Goal: Task Accomplishment & Management: Manage account settings

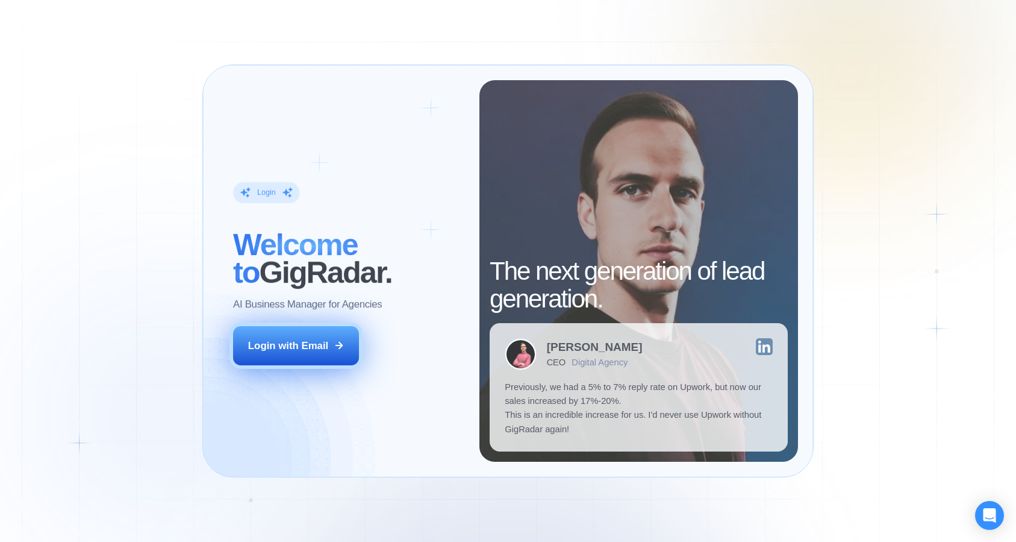
click at [298, 330] on button "Login with Email" at bounding box center [296, 345] width 126 height 39
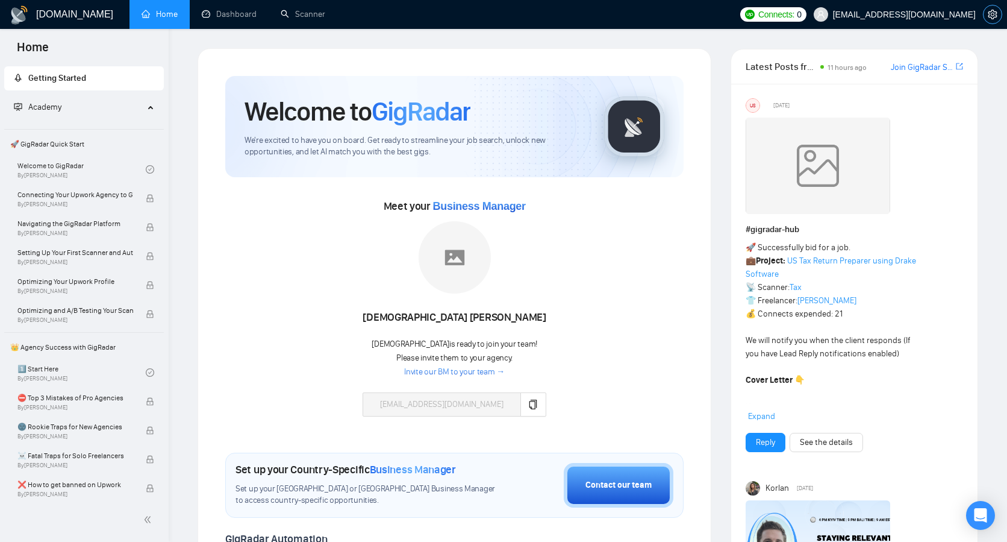
click at [992, 17] on icon "setting" at bounding box center [992, 15] width 9 height 10
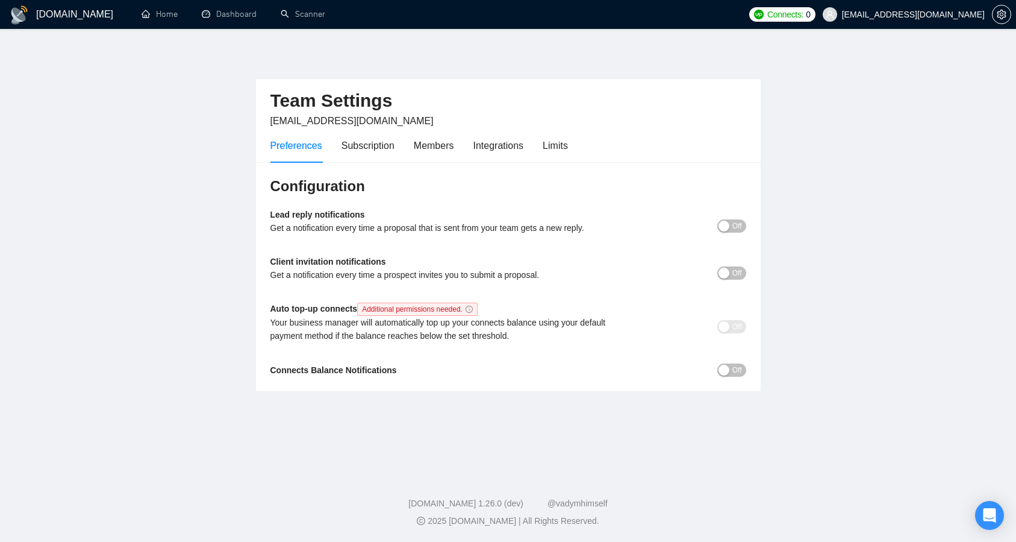
click at [461, 158] on div "Preferences Subscription Members Integrations Limits" at bounding box center [419, 145] width 298 height 34
click at [446, 148] on div "Members" at bounding box center [434, 145] width 40 height 15
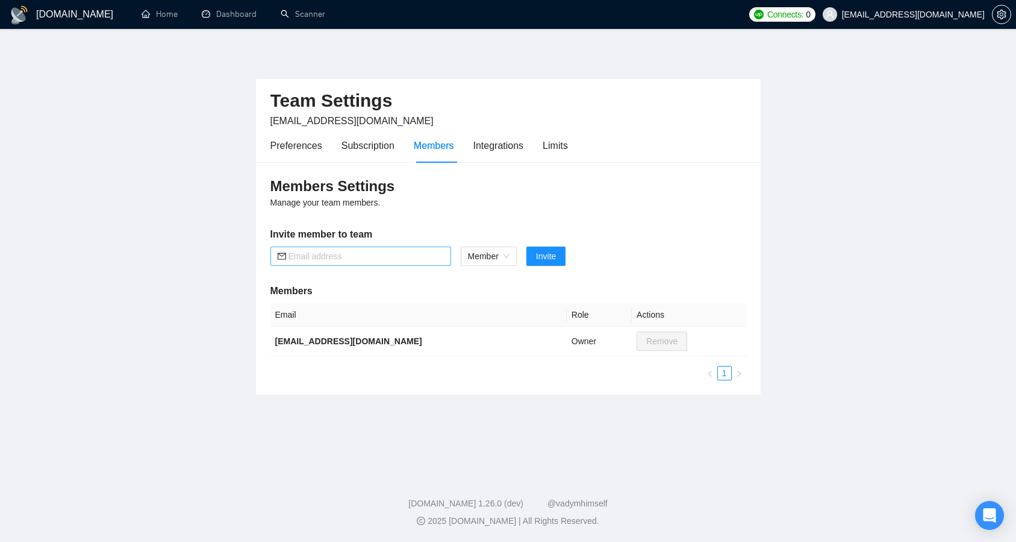
click at [320, 257] on input "text" at bounding box center [366, 255] width 155 height 13
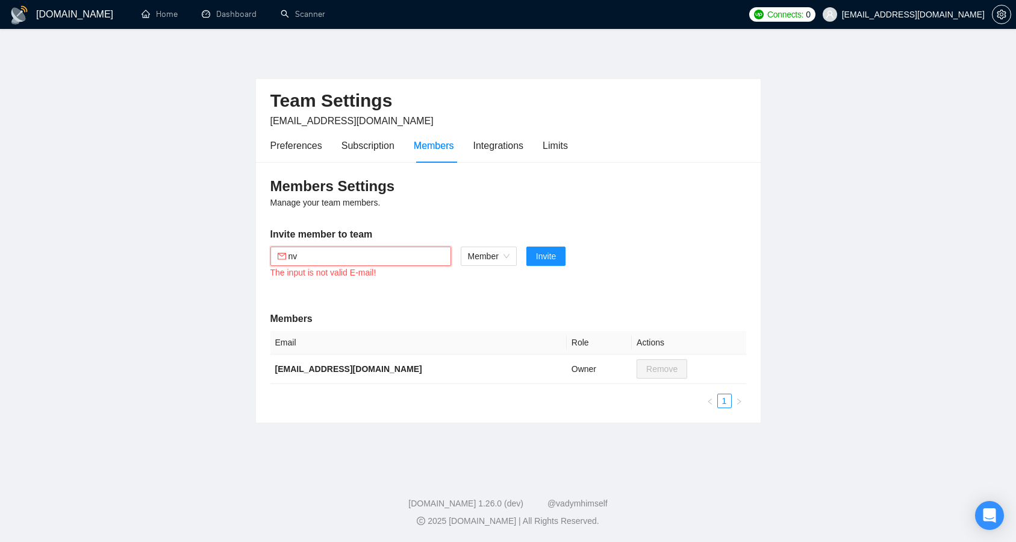
type input "n"
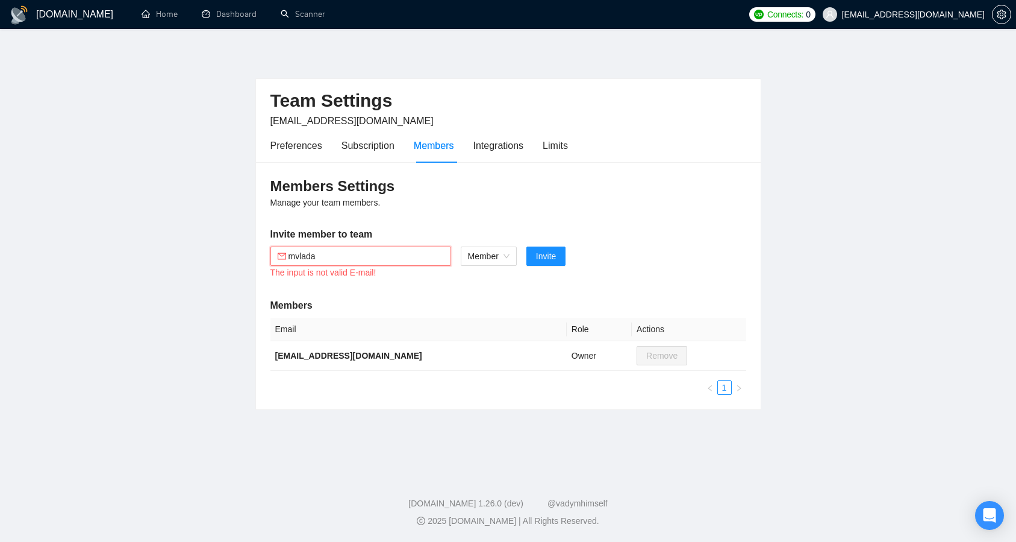
type input "mvladam"
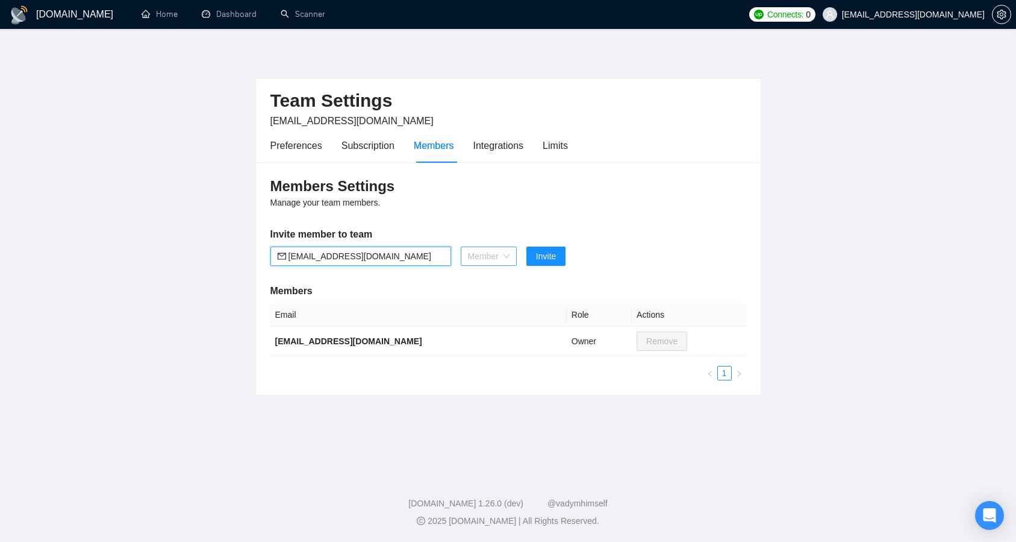
click at [481, 252] on span "Member" at bounding box center [489, 256] width 42 height 18
type input "[EMAIL_ADDRESS][DOMAIN_NAME]"
click at [488, 282] on div "Admin" at bounding box center [488, 280] width 43 height 13
click at [430, 280] on div "Members Settings Manage your team members. Invite member to team [EMAIL_ADDRESS…" at bounding box center [508, 278] width 505 height 233
click at [543, 260] on span "Invite" at bounding box center [539, 255] width 20 height 13
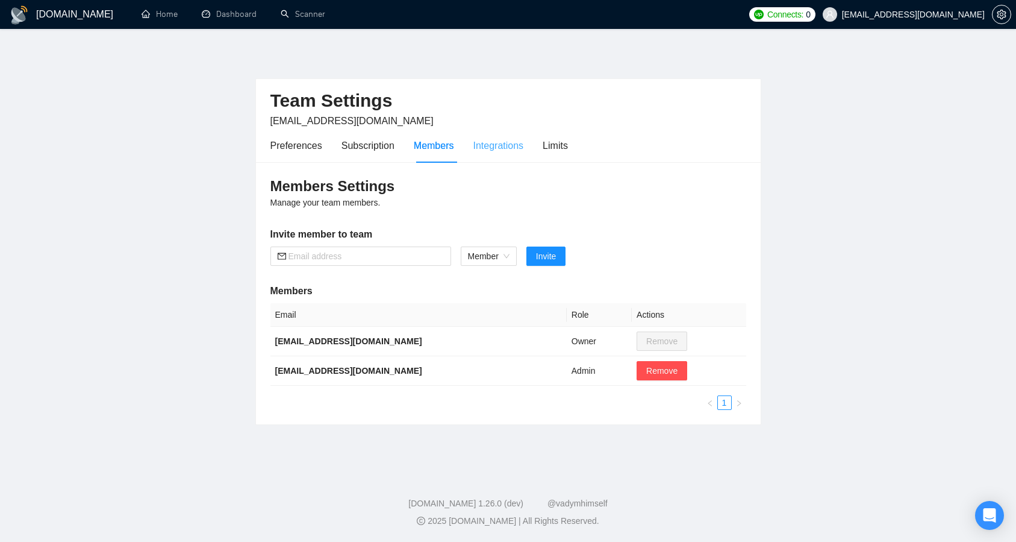
click at [518, 154] on div "Integrations" at bounding box center [499, 145] width 51 height 34
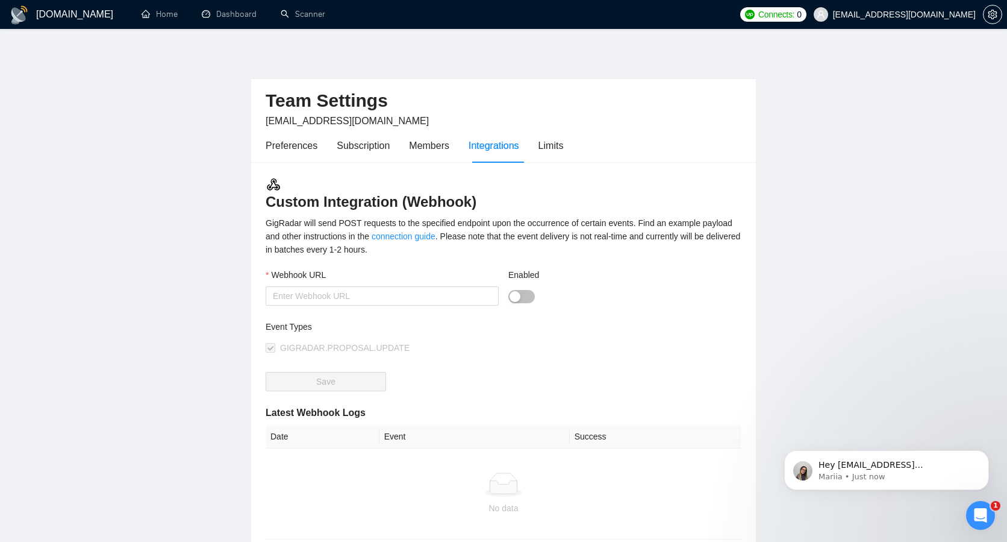
scroll to position [124, 0]
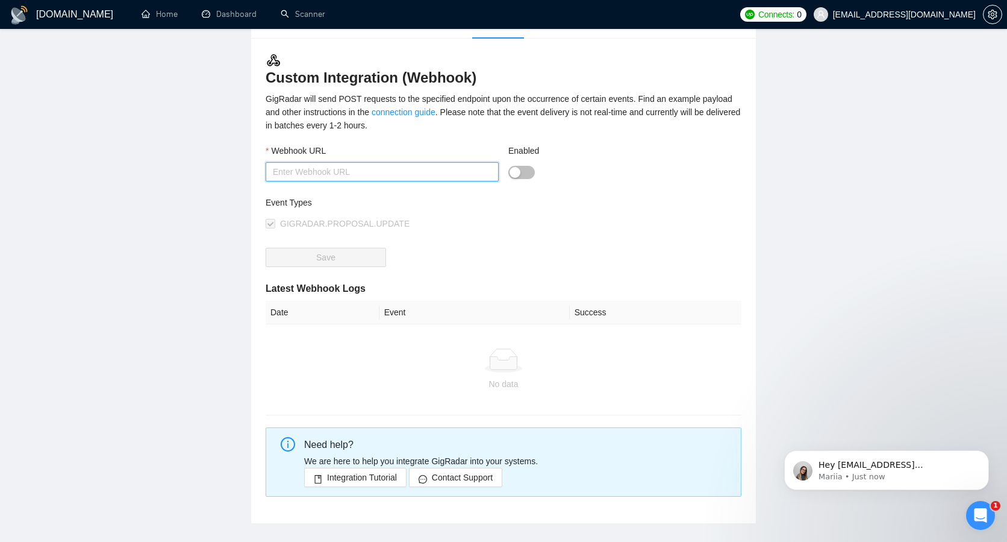
click at [364, 167] on input "Webhook URL" at bounding box center [382, 171] width 233 height 19
click at [195, 198] on main "Team Settings aversartur@gmail.com Preferences Subscription Members Integration…" at bounding box center [503, 223] width 969 height 599
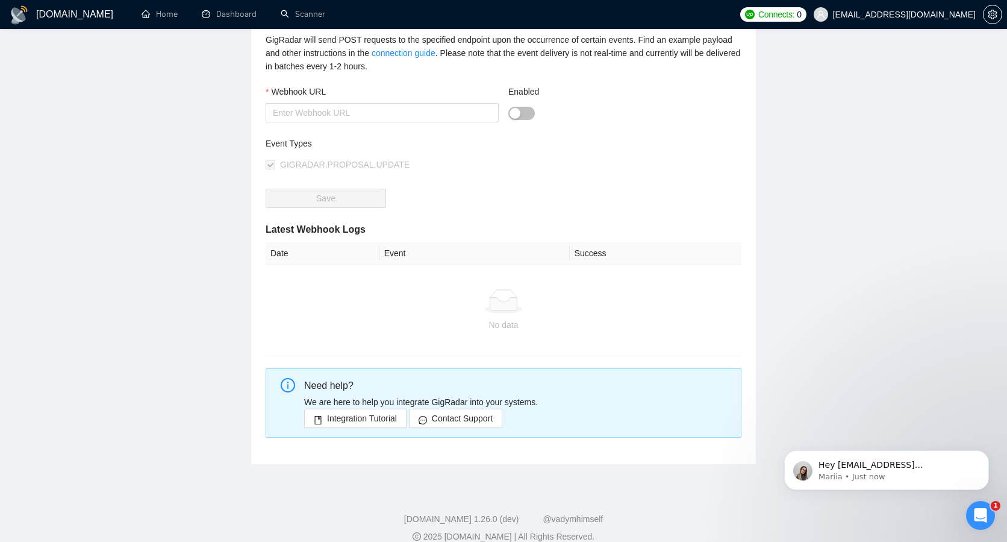
scroll to position [0, 0]
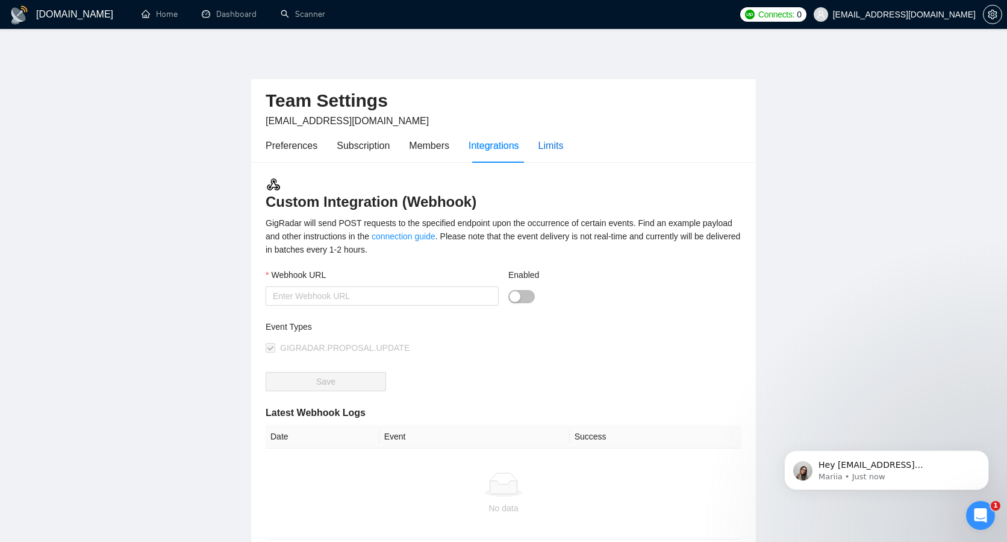
click at [548, 145] on div "Limits" at bounding box center [551, 145] width 25 height 15
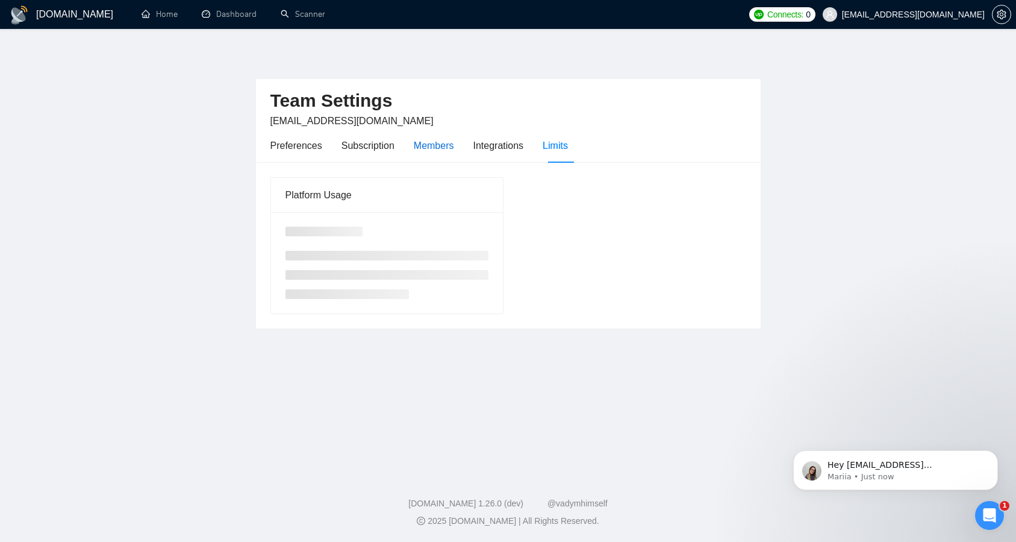
click at [424, 142] on div "Members" at bounding box center [434, 145] width 40 height 15
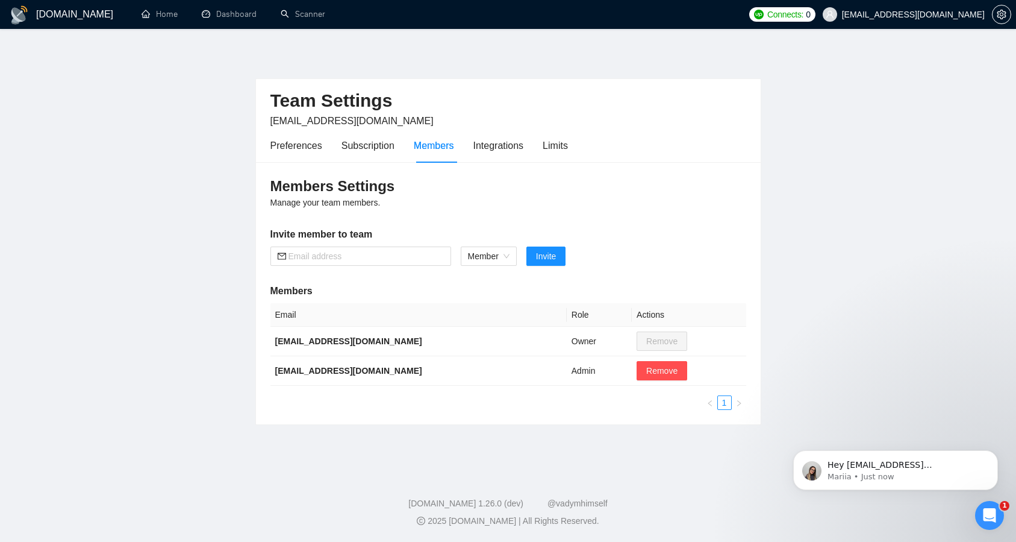
click at [340, 146] on div "Preferences Subscription Members Integrations Limits" at bounding box center [419, 145] width 298 height 34
click at [358, 148] on div "Subscription" at bounding box center [368, 145] width 53 height 15
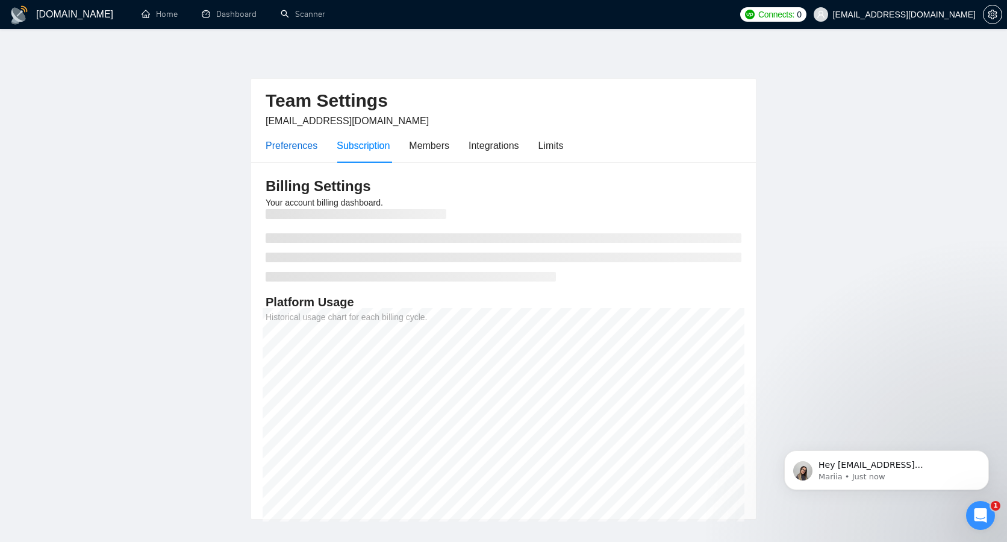
click at [292, 145] on div "Preferences" at bounding box center [292, 145] width 52 height 15
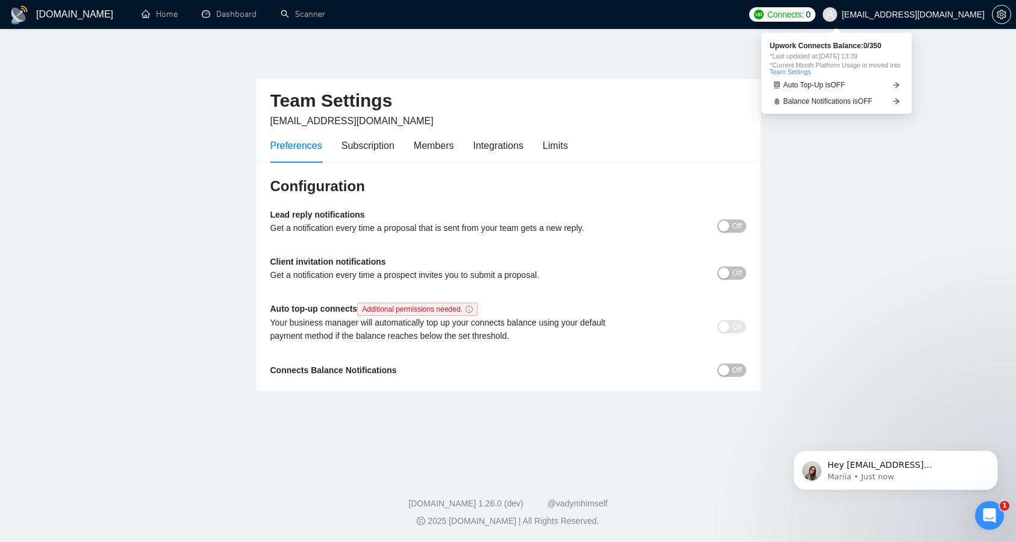
click at [804, 17] on span "Connects:" at bounding box center [785, 14] width 36 height 13
click at [804, 14] on span "Connects:" at bounding box center [785, 14] width 36 height 13
click at [837, 6] on div "Connects: 0 aversartur@gmail.com" at bounding box center [880, 14] width 262 height 29
click at [804, 11] on span "Connects:" at bounding box center [785, 14] width 36 height 13
click at [280, 146] on div "Preferences" at bounding box center [296, 145] width 52 height 15
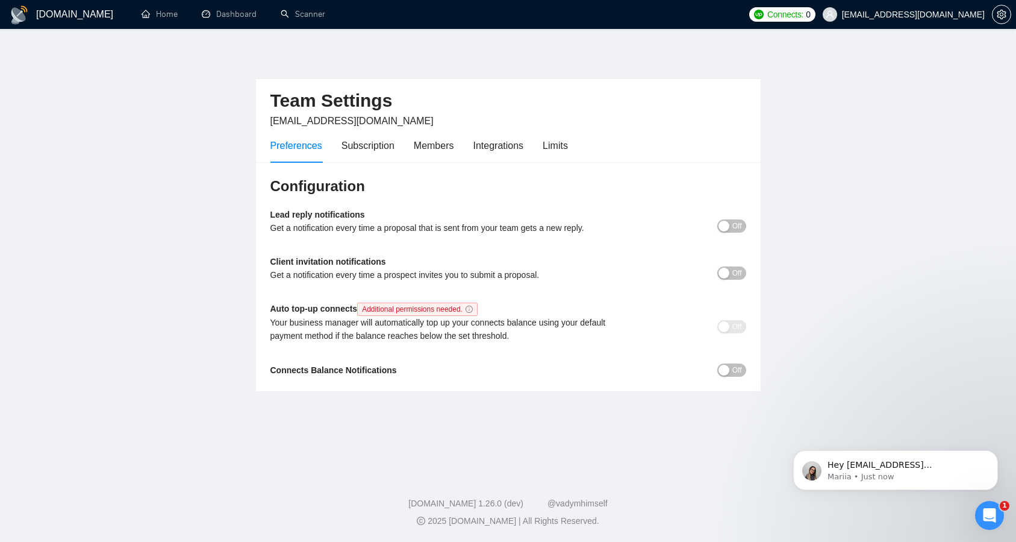
click at [108, 60] on main "Team Settings aversartur@gmail.com Preferences Subscription Members Integration…" at bounding box center [508, 248] width 978 height 401
click at [170, 9] on link "Home" at bounding box center [160, 14] width 36 height 10
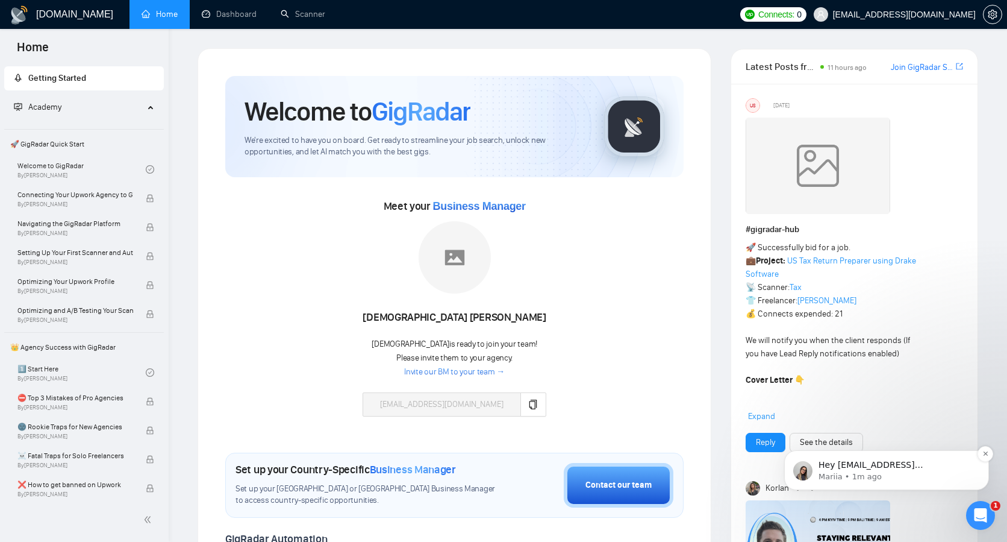
click at [957, 466] on p "Hey aversartur@gmail.com, Do you want to learn how to integrate GigRadar with y…" at bounding box center [896, 465] width 155 height 12
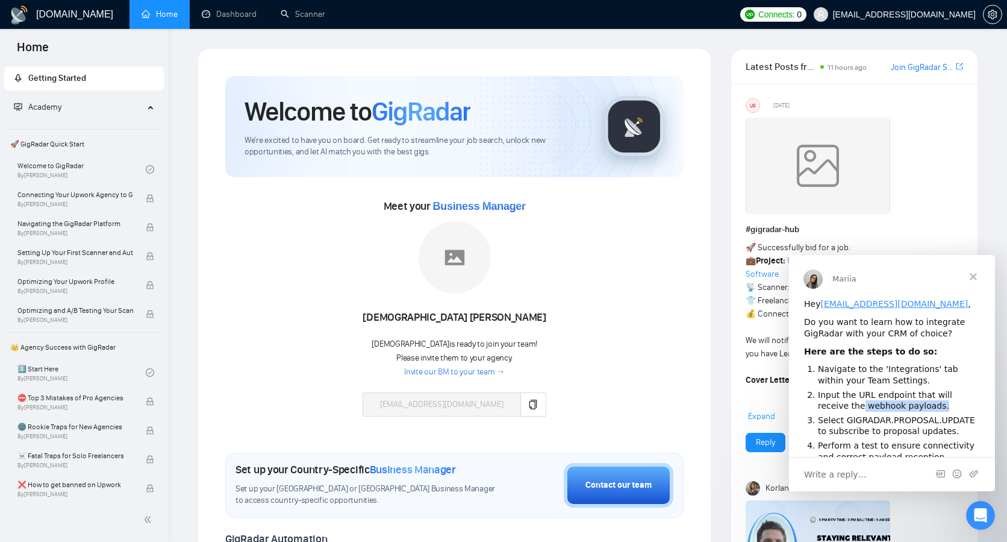
drag, startPoint x: 831, startPoint y: 406, endPoint x: 936, endPoint y: 408, distance: 104.8
click at [936, 408] on li "Input the URL endpoint that will receive the webhook payloads." at bounding box center [899, 400] width 162 height 22
click at [956, 408] on li "Input the URL endpoint that will receive the webhook payloads." at bounding box center [899, 400] width 162 height 22
click at [987, 515] on div "Open Intercom Messenger" at bounding box center [979, 513] width 40 height 40
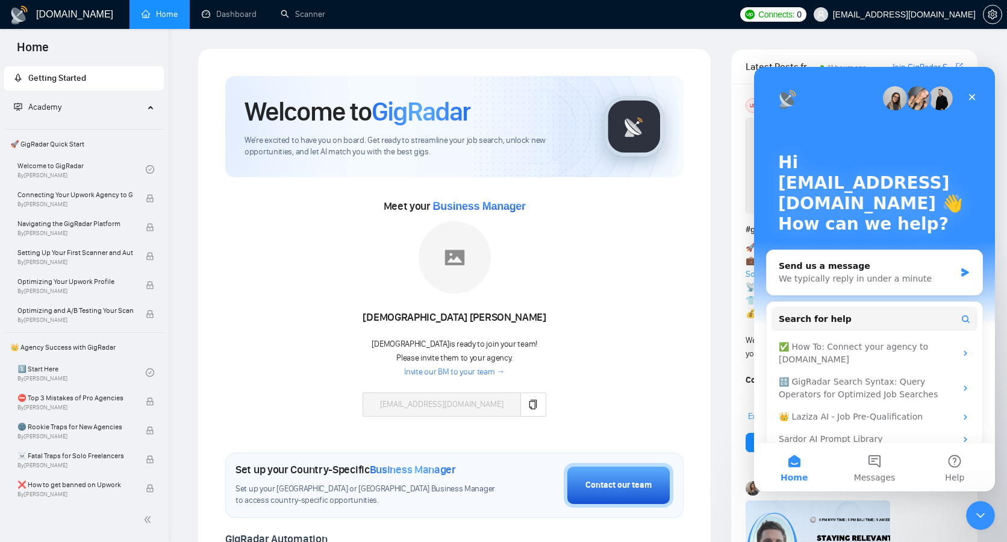
click at [711, 354] on div "Welcome to GigRadar We're excited to have you on board. Get ready to streamline…" at bounding box center [455, 484] width 514 height 872
click at [974, 93] on icon "Close" at bounding box center [972, 97] width 10 height 10
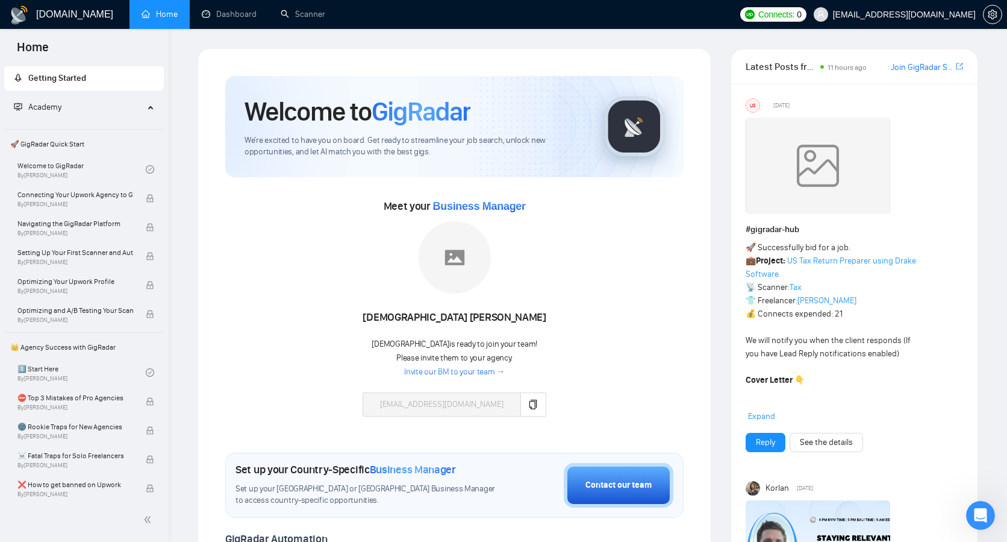
scroll to position [16, 0]
